Goal: Find specific page/section

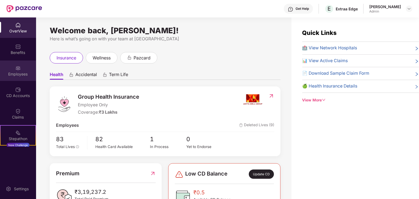
click at [21, 72] on div "Employees" at bounding box center [18, 74] width 36 height 5
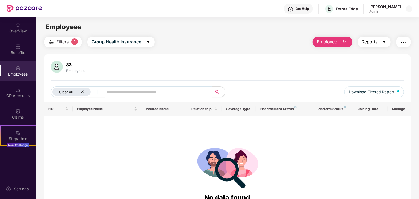
click at [383, 38] on button "Reports" at bounding box center [374, 42] width 33 height 11
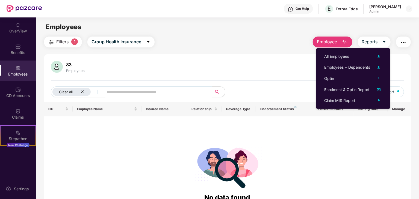
click at [360, 144] on div at bounding box center [227, 164] width 358 height 55
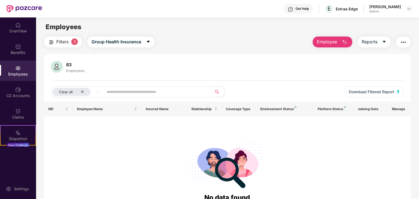
click at [403, 41] on img "button" at bounding box center [403, 42] width 7 height 7
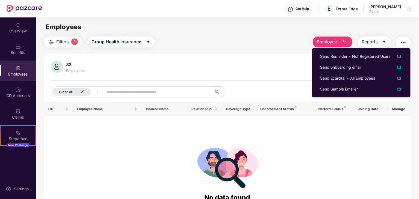
click at [286, 40] on div "Filters 1 Group Health Insurance Employee Reports" at bounding box center [227, 42] width 367 height 11
